Goal: Find specific page/section: Find specific page/section

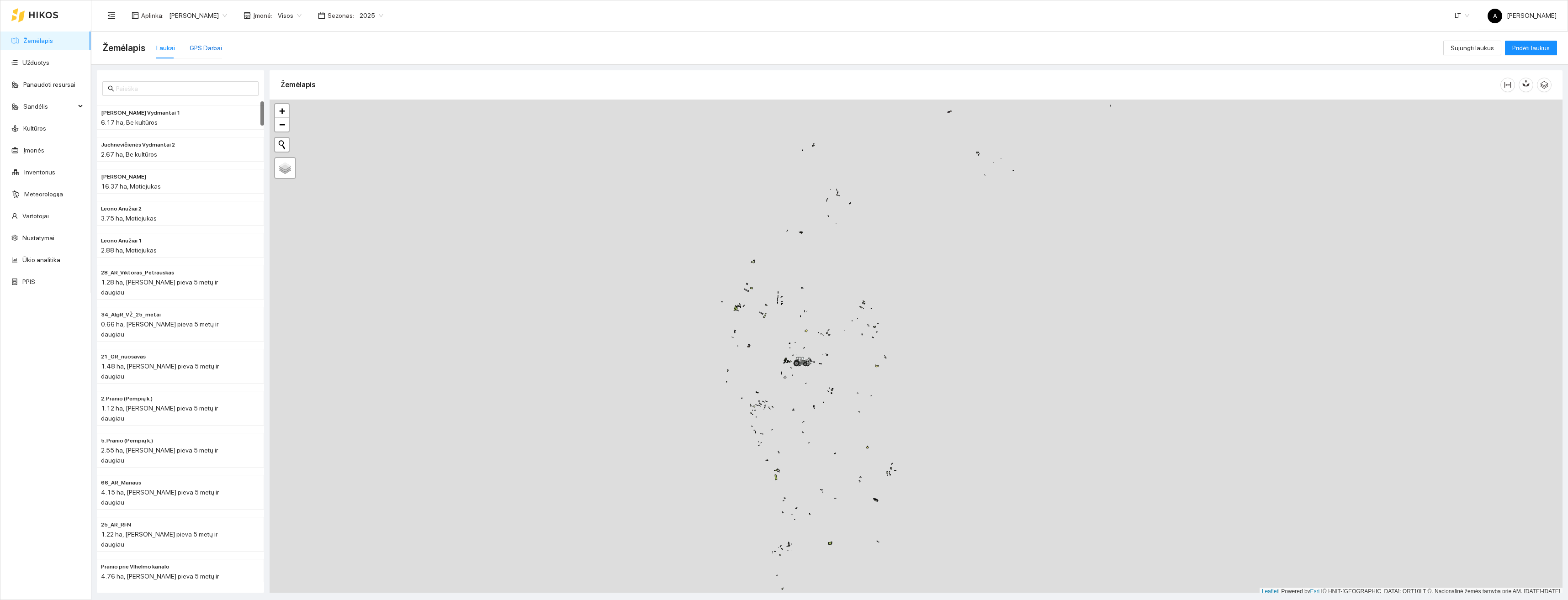
click at [191, 50] on div "GPS Darbai" at bounding box center [206, 48] width 32 height 10
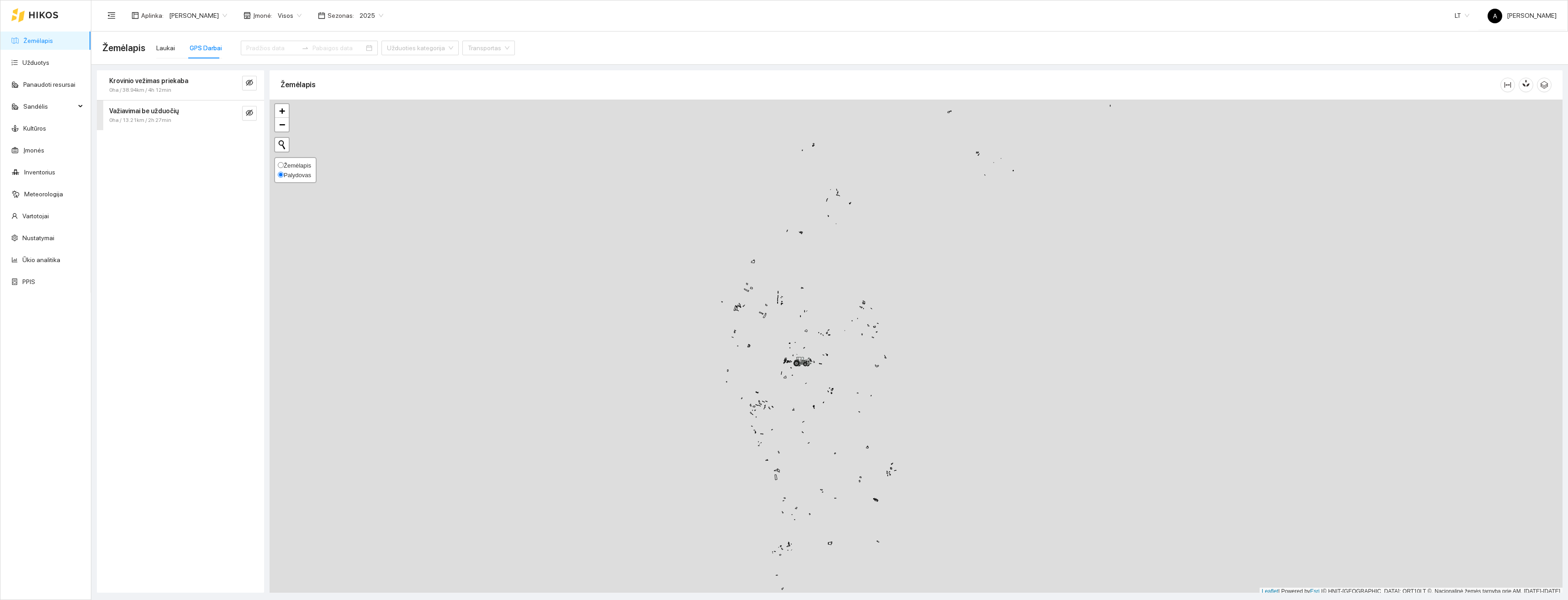
click at [282, 166] on input "Žemėlapis" at bounding box center [280, 165] width 6 height 6
radio input "true"
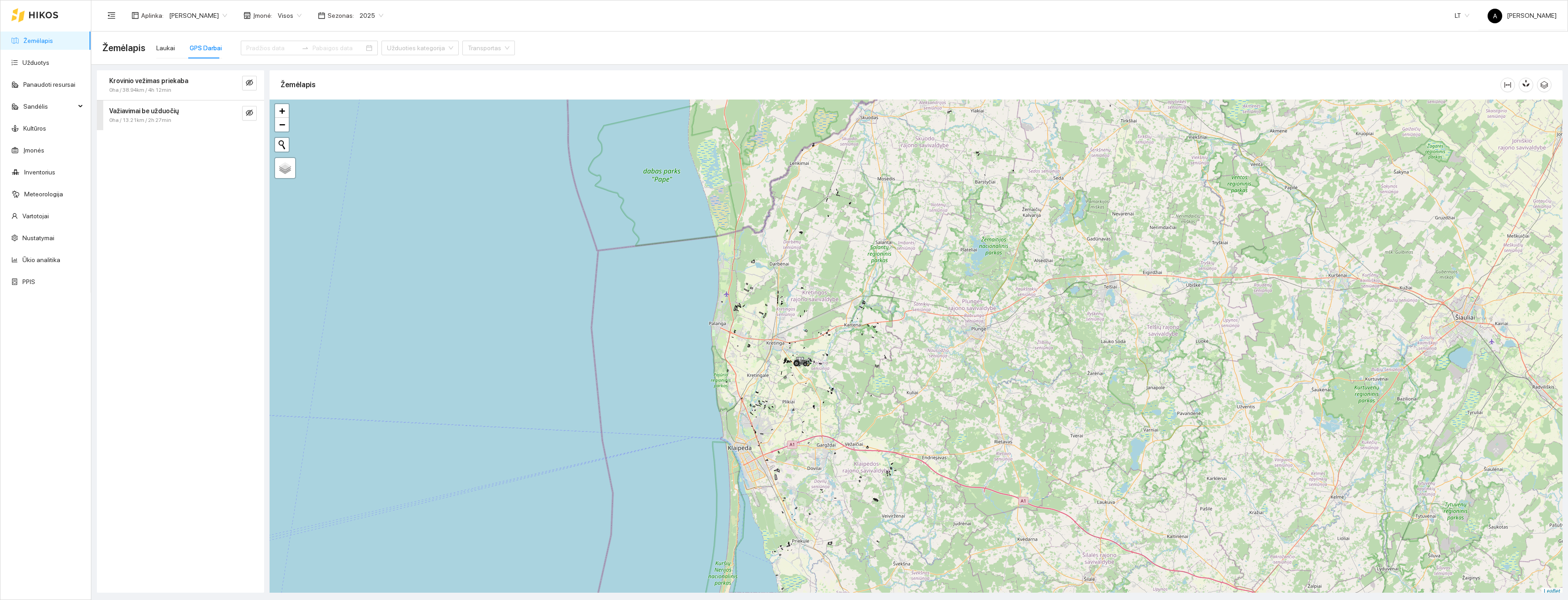
click at [169, 89] on span "0ha / 38.94km / 4h 12min" at bounding box center [140, 90] width 62 height 9
click at [114, 148] on icon "right" at bounding box center [114, 151] width 5 height 5
click at [112, 183] on div "Steyr 6145 Profi Priekaba šienui CynkoMet T-608/2" at bounding box center [181, 185] width 149 height 30
click at [165, 266] on strong "Važiavimai be užduočių" at bounding box center [143, 263] width 69 height 7
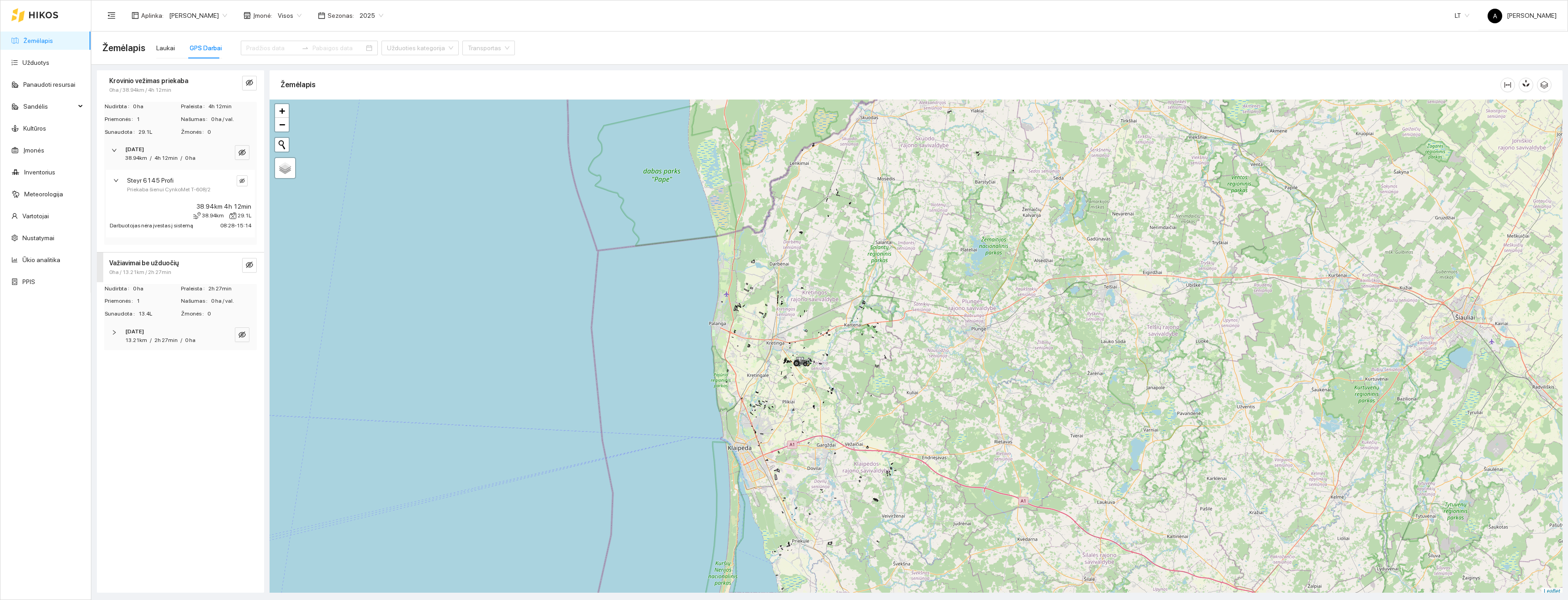
click at [114, 333] on icon "right" at bounding box center [114, 333] width 3 height 5
click at [115, 369] on div "Steyr 6145 Profi" at bounding box center [181, 366] width 149 height 27
